Goal: Task Accomplishment & Management: Complete application form

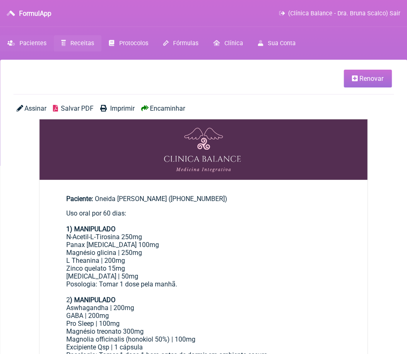
click at [41, 45] on span "Pacientes" at bounding box center [32, 43] width 27 height 7
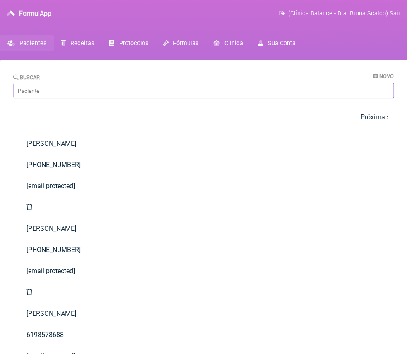
click at [87, 86] on input "Buscar" at bounding box center [203, 90] width 380 height 15
type input "Monica ga"
click at [90, 218] on link "Monica dos Santos Galliz" at bounding box center [203, 228] width 380 height 21
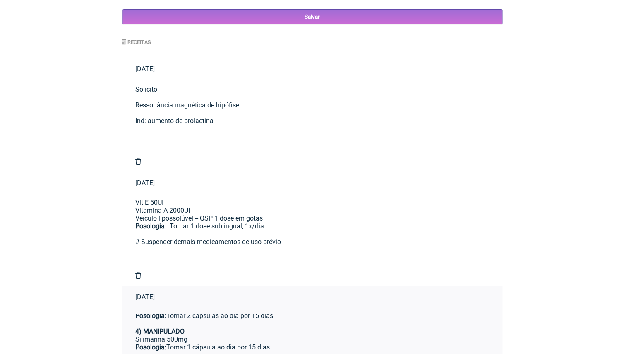
scroll to position [134, 0]
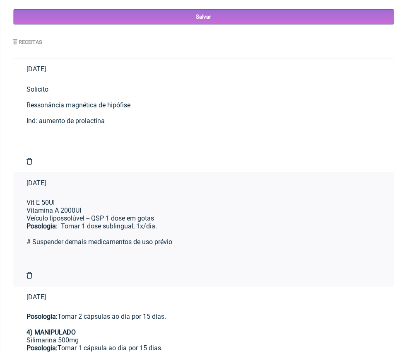
click at [169, 159] on div "Posologia : Tomar 1 dose 2x ao dia, longe das refeições principais ㅤ 5) MANIPUL…" at bounding box center [203, 190] width 354 height 142
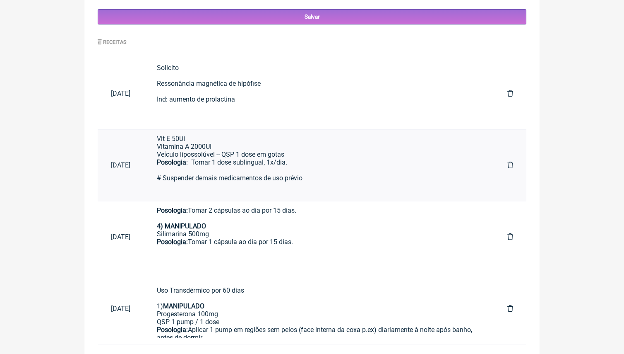
scroll to position [253, 0]
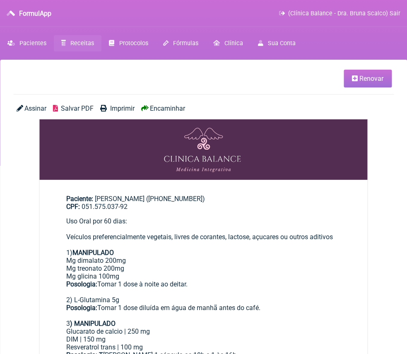
click at [380, 80] on span "Renovar" at bounding box center [371, 79] width 24 height 8
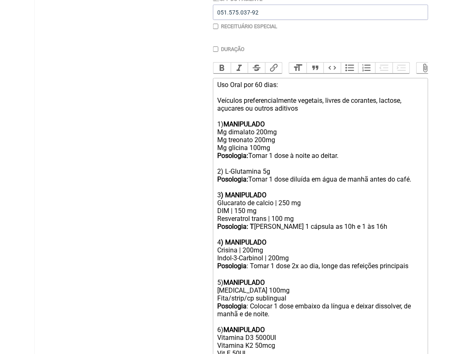
scroll to position [211, 0]
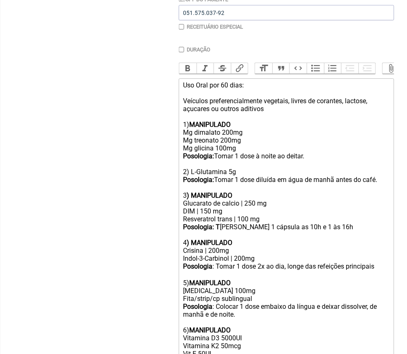
click at [1, 197] on main "Nova Receita Buscar Protocolos Formulas Medicamentos Industrializados Suplement…" at bounding box center [203, 160] width 407 height 625
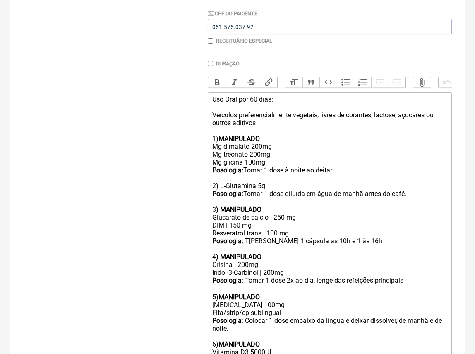
scroll to position [165, 0]
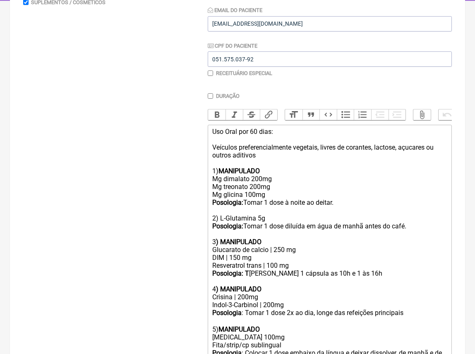
drag, startPoint x: 373, startPoint y: 287, endPoint x: 199, endPoint y: -11, distance: 345.2
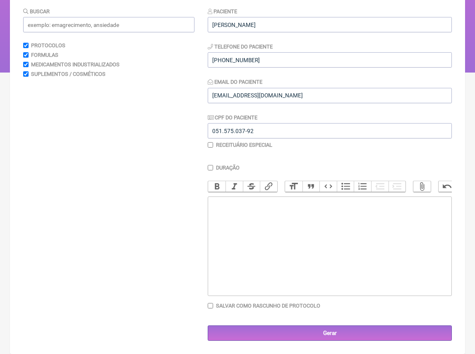
type trix-editor "<div><br><br><br></div>"
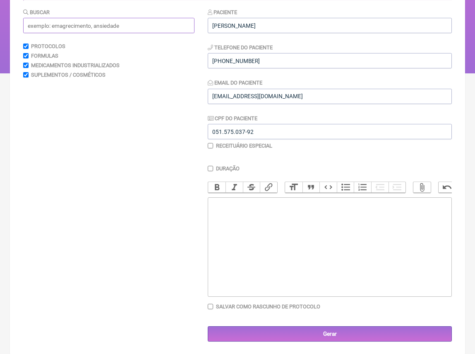
click at [130, 22] on input "text" at bounding box center [108, 25] width 171 height 15
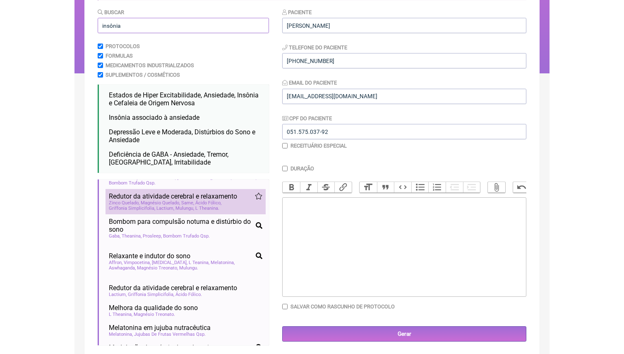
scroll to position [301, 0]
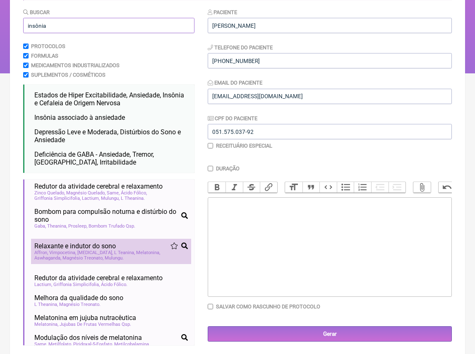
type input "insônia"
click at [113, 250] on div "Affron Vimpocetina Phenibut L Teanina Melatonina Aswhaganda Magnésio Treonato M…" at bounding box center [111, 255] width 154 height 11
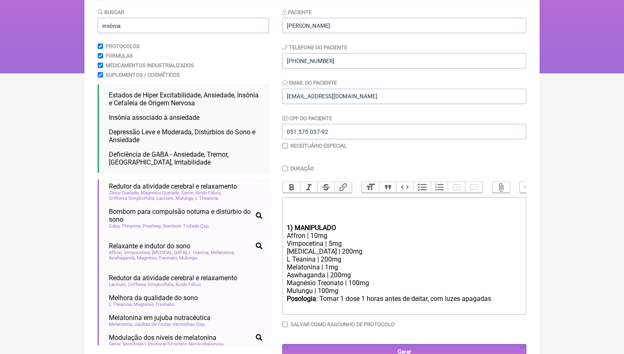
click at [323, 209] on div at bounding box center [404, 212] width 235 height 24
type trix-editor "<div><br><br></div><div><strong>1) MANIPULADO</strong></div><div>Affron | 10mg<…"
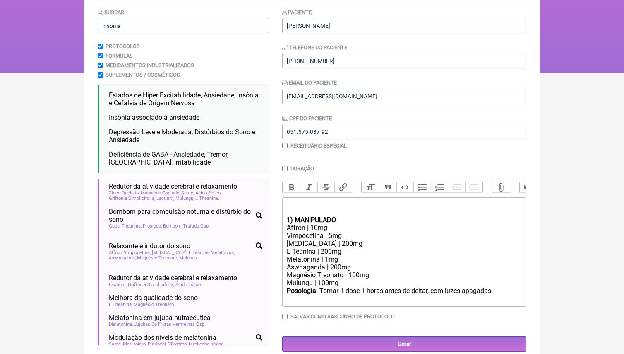
click at [286, 166] on input "Duração" at bounding box center [284, 168] width 5 height 5
checkbox input "true"
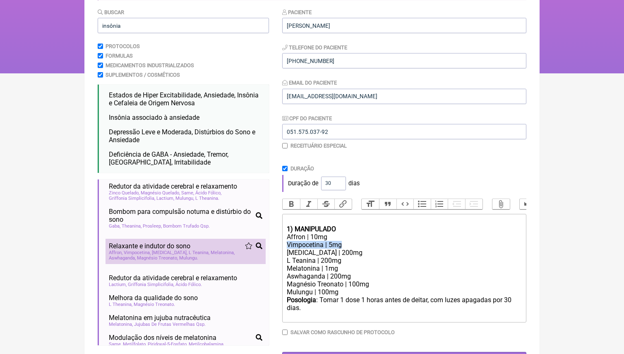
drag, startPoint x: 348, startPoint y: 244, endPoint x: 260, endPoint y: 243, distance: 87.4
click at [260, 244] on form "Buscar insônia Protocolos Formulas Medicamentos Industrializados Suplementos / …" at bounding box center [312, 187] width 429 height 359
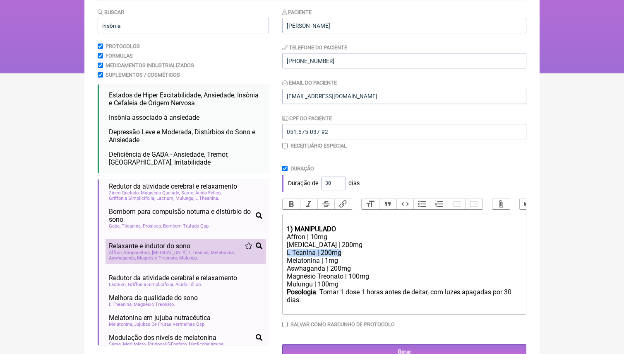
drag, startPoint x: 350, startPoint y: 251, endPoint x: 265, endPoint y: 251, distance: 84.9
click at [265, 251] on form "Buscar insônia Protocolos Formulas Medicamentos Industrializados Suplementos / …" at bounding box center [312, 184] width 429 height 352
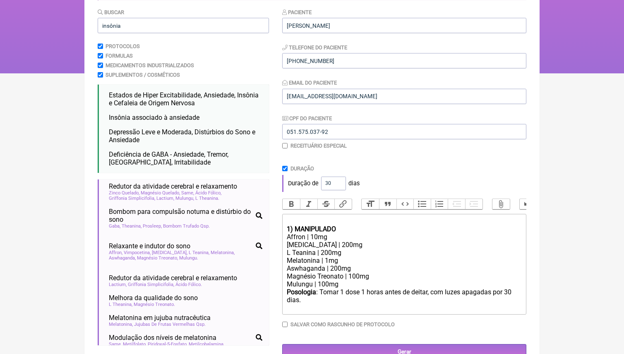
click at [328, 257] on div "Melatonina | 1mg" at bounding box center [404, 260] width 235 height 8
click at [301, 280] on div "Mulungu | 100mg" at bounding box center [404, 284] width 235 height 8
click at [323, 280] on div "Valeriana | 100mg" at bounding box center [404, 284] width 235 height 8
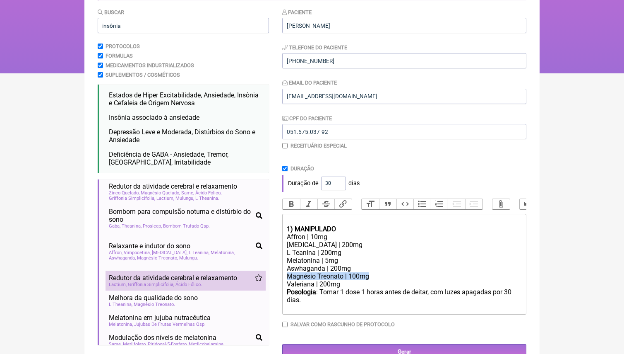
drag, startPoint x: 377, startPoint y: 272, endPoint x: 233, endPoint y: 271, distance: 144.1
click at [234, 272] on form "Buscar insônia Protocolos Formulas Medicamentos Industrializados Suplementos / …" at bounding box center [312, 184] width 429 height 352
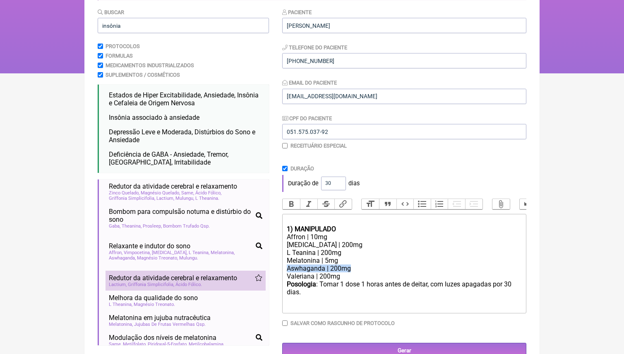
drag, startPoint x: 361, startPoint y: 265, endPoint x: 263, endPoint y: 265, distance: 98.1
click at [263, 265] on form "Buscar insônia Protocolos Formulas Medicamentos Industrializados Suplementos / …" at bounding box center [312, 183] width 429 height 350
type trix-editor "<div><br></div><div><strong>1) MANIPULADO</strong></div><div>Affron | 10mg</div…"
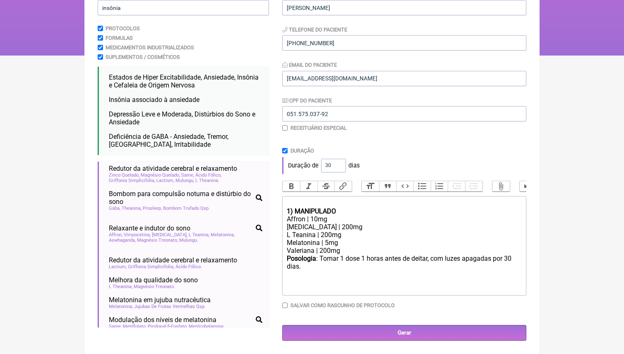
scroll to position [109, 0]
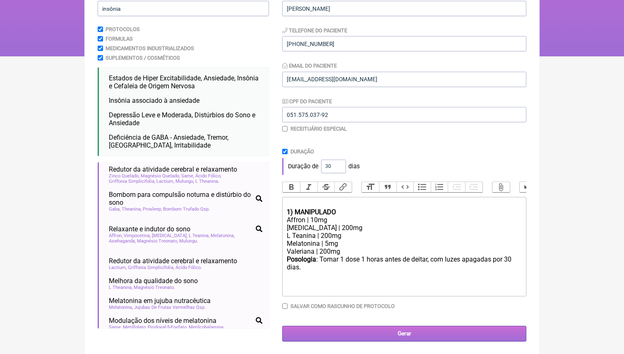
click at [406, 334] on input "Gerar" at bounding box center [404, 332] width 244 height 15
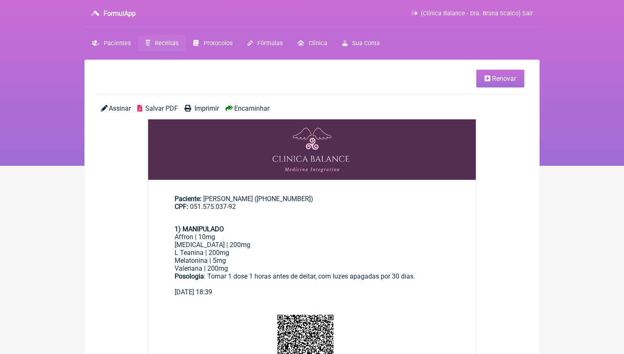
click at [248, 106] on span "Encaminhar" at bounding box center [251, 108] width 35 height 8
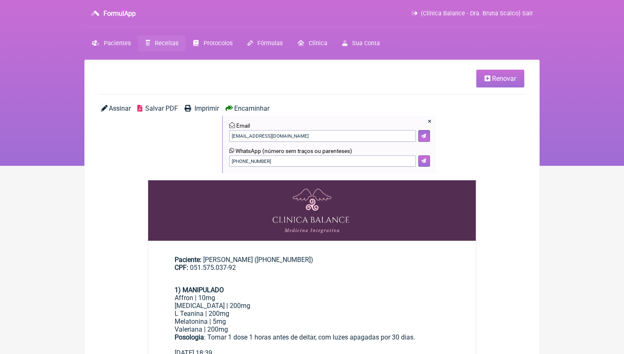
click at [428, 156] on button at bounding box center [425, 161] width 12 height 12
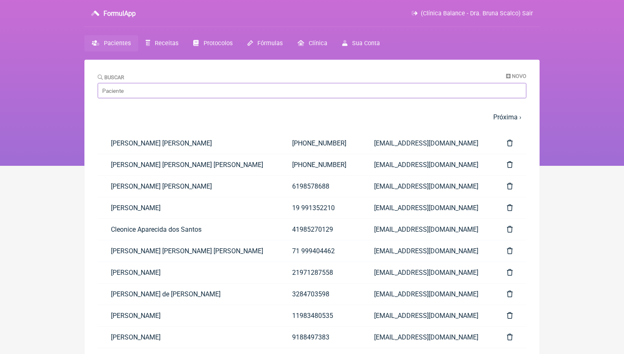
click at [162, 90] on input "Buscar" at bounding box center [312, 90] width 429 height 15
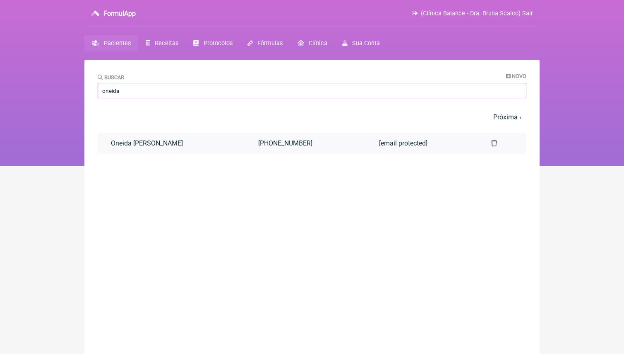
type input "oneida"
click at [143, 139] on link "Oneida [PERSON_NAME]" at bounding box center [171, 142] width 147 height 21
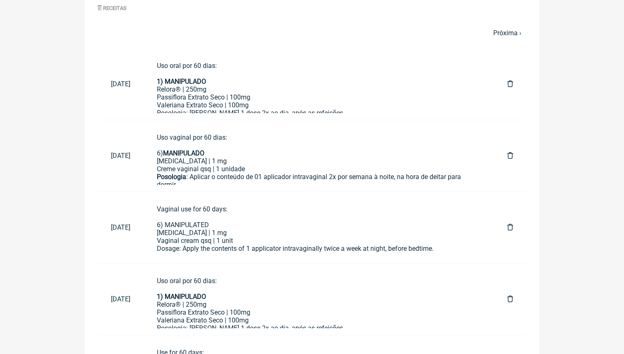
scroll to position [419, 0]
click at [225, 234] on div "Vaginal use for 60 days: 6) MANIPULATED Estriol | 1 mg Vaginal cream qsq | 1 un…" at bounding box center [319, 229] width 324 height 47
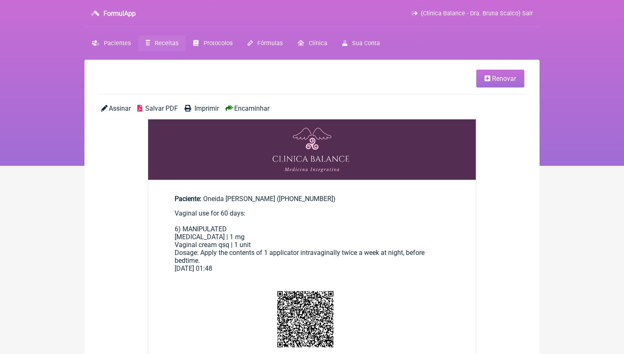
click at [262, 106] on span "Encaminhar" at bounding box center [251, 108] width 35 height 8
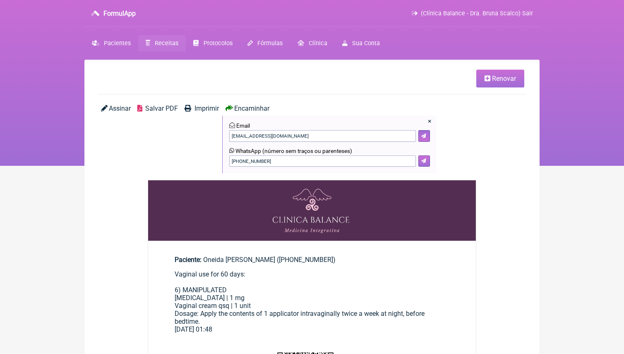
click at [427, 161] on button at bounding box center [425, 161] width 12 height 12
click at [107, 43] on span "Pacientes" at bounding box center [117, 43] width 27 height 7
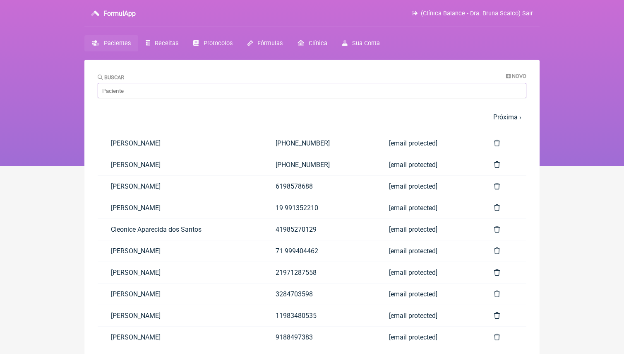
click at [142, 92] on input "Buscar" at bounding box center [312, 90] width 429 height 15
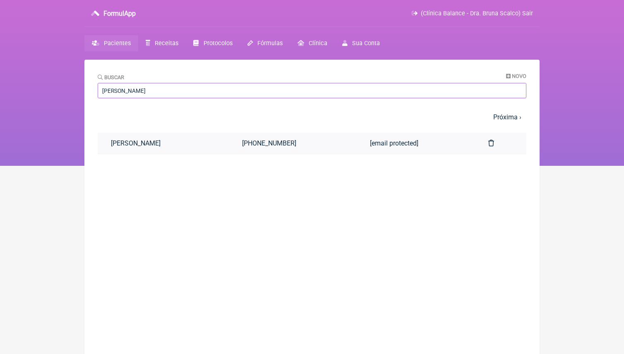
type input "Andrea luci"
click at [152, 147] on link "Andrea Luciane Marodin dos Santos" at bounding box center [163, 142] width 131 height 21
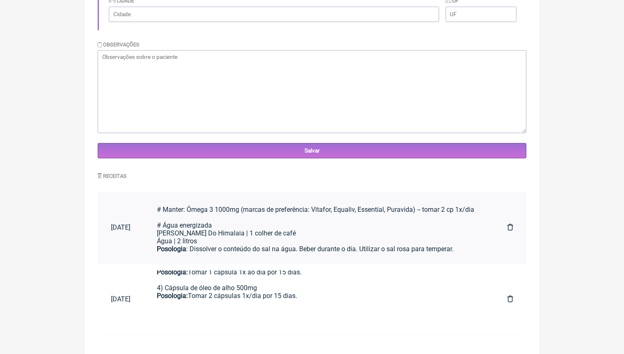
scroll to position [134, 0]
click at [296, 237] on div "Água | 2 litros" at bounding box center [319, 241] width 324 height 8
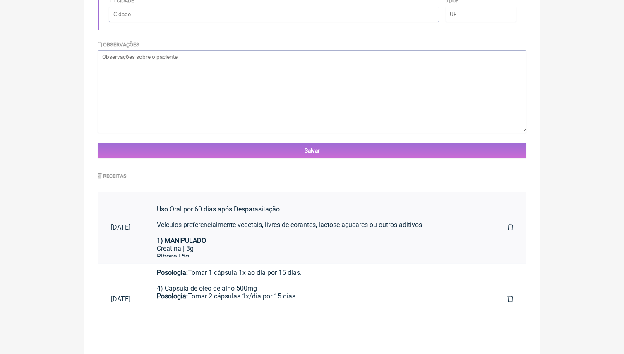
scroll to position [0, 0]
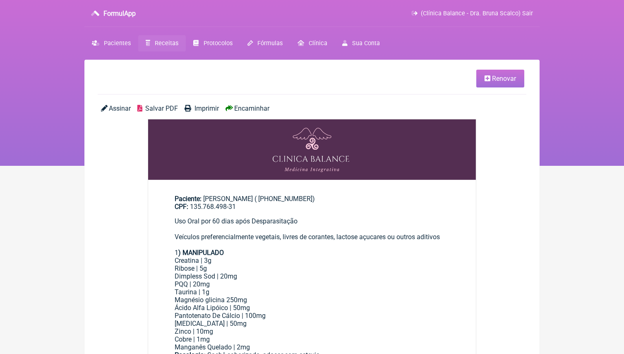
click at [498, 83] on link "Renovar" at bounding box center [501, 79] width 48 height 18
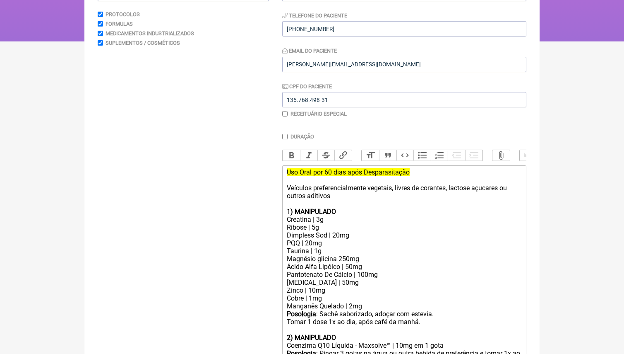
scroll to position [222, 0]
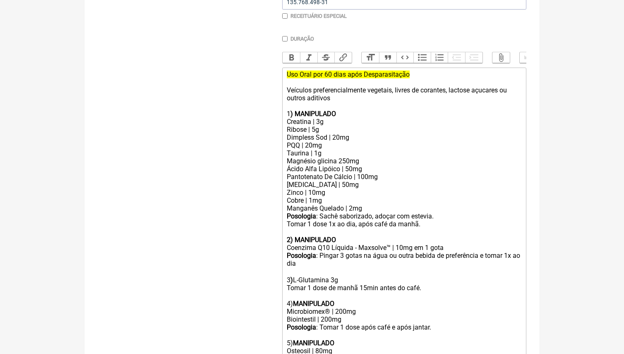
click at [359, 224] on div "Posologia : Sachê saborizado, adoçar com estevia. Tomar 1 dose 1x ao dia, após …" at bounding box center [404, 227] width 235 height 31
type trix-editor "<div><del>Uso Oral por 60 dias após Desparasitação<br><br></del>Veículos prefer…"
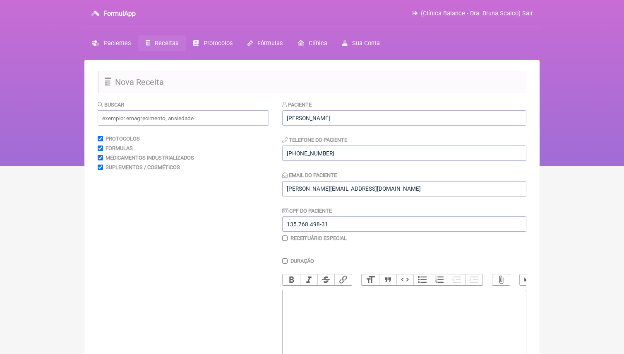
scroll to position [0, 0]
click at [137, 117] on input "text" at bounding box center [183, 117] width 171 height 15
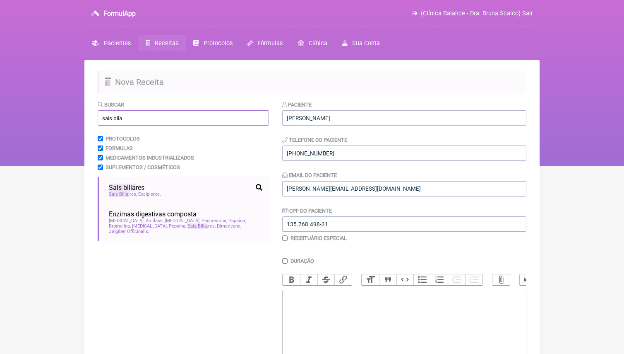
type input "sais bila"
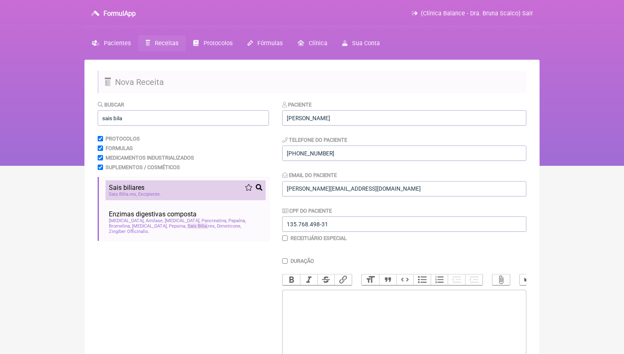
drag, startPoint x: 137, startPoint y: 117, endPoint x: 149, endPoint y: 190, distance: 74.3
click at [149, 191] on span "Excipiente" at bounding box center [149, 193] width 23 height 5
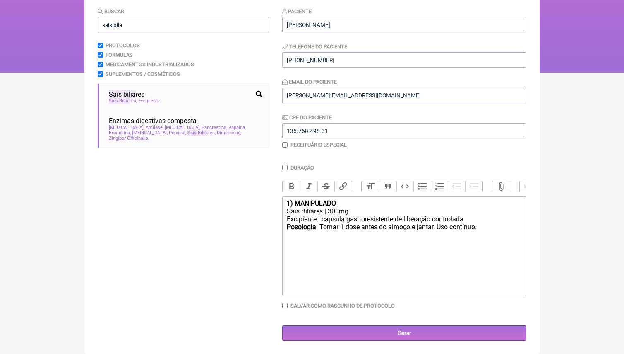
scroll to position [92, 0]
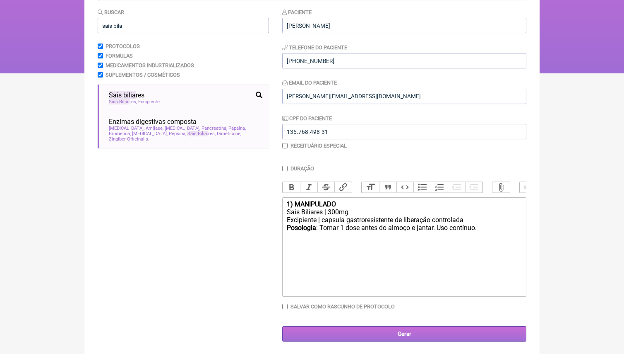
click at [432, 337] on input "Gerar" at bounding box center [404, 333] width 244 height 15
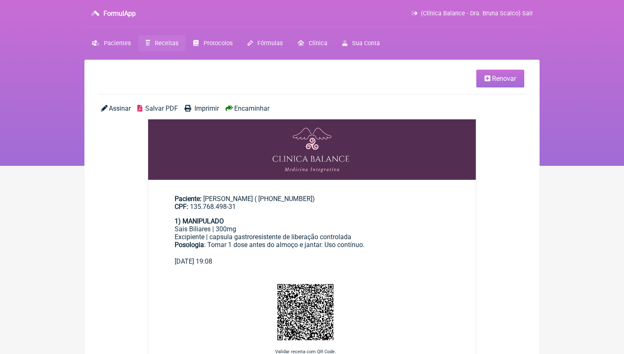
click at [246, 108] on span "Encaminhar" at bounding box center [251, 108] width 35 height 8
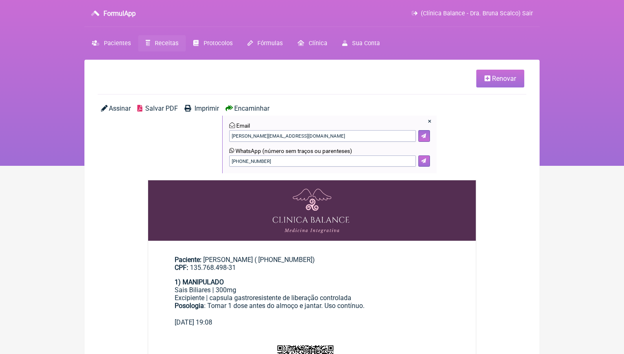
click at [428, 161] on button at bounding box center [425, 161] width 12 height 12
